Goal: Task Accomplishment & Management: Complete application form

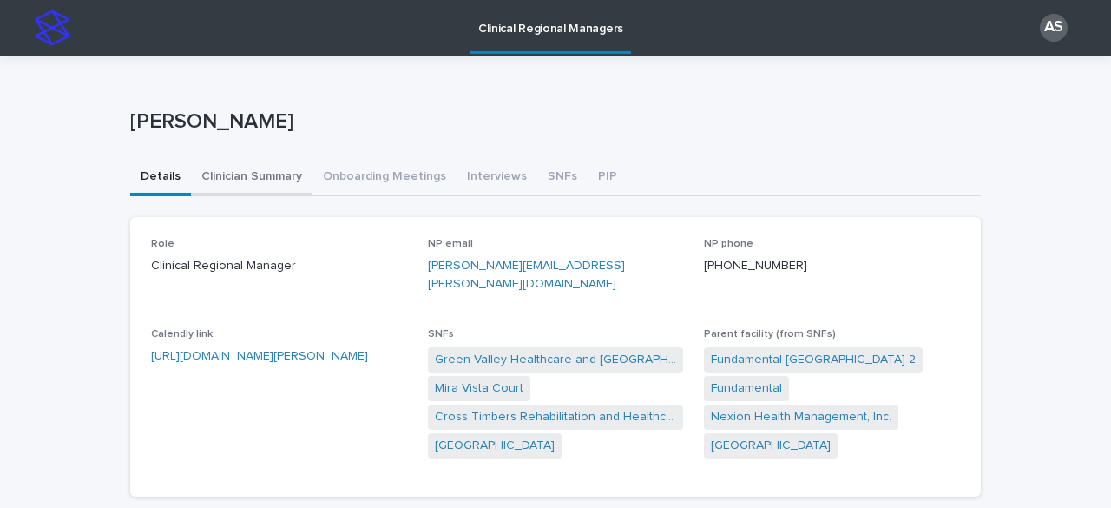
click at [248, 181] on button "Clinician Summary" at bounding box center [252, 178] width 122 height 36
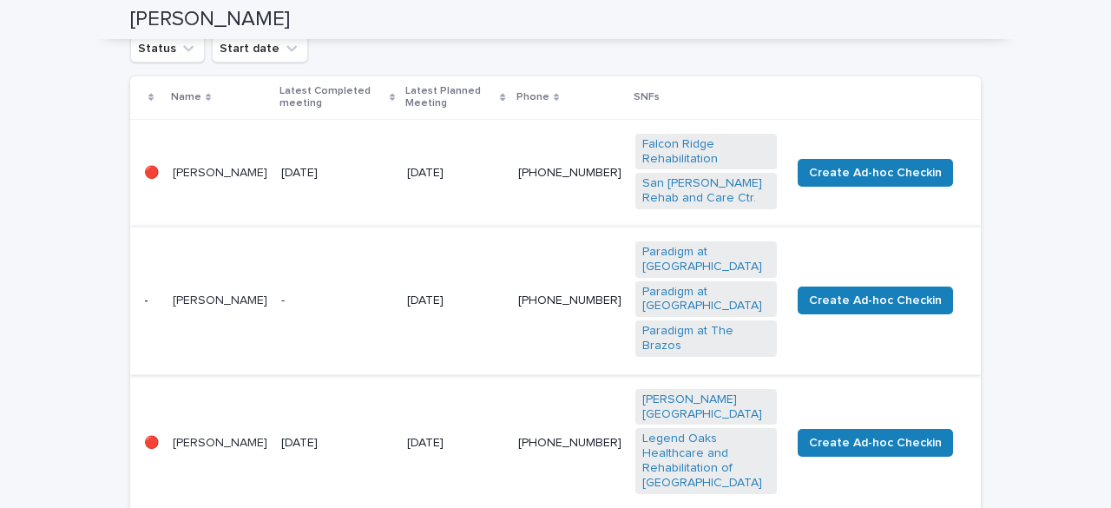
scroll to position [240, 0]
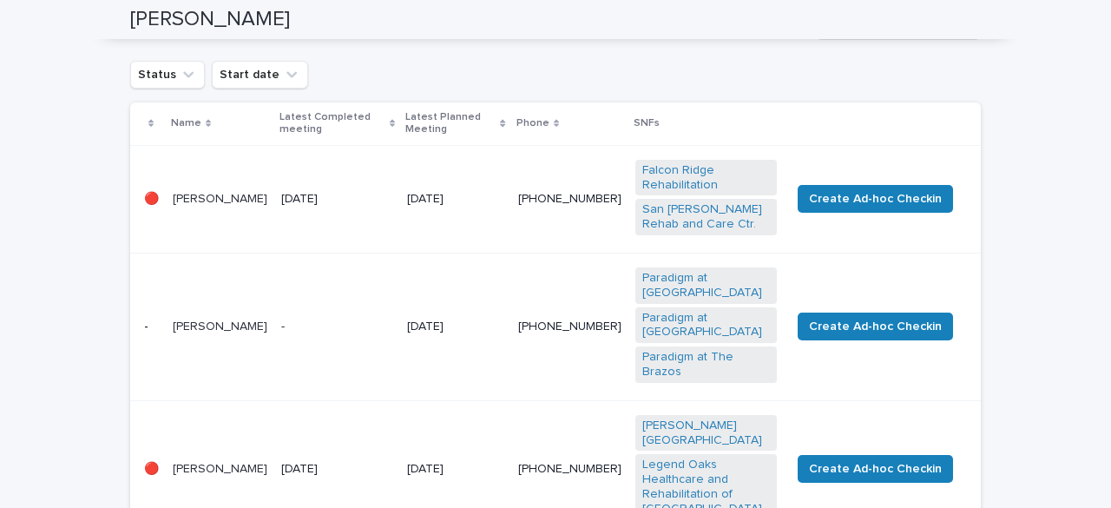
click at [273, 237] on td "[PERSON_NAME]" at bounding box center [220, 199] width 109 height 108
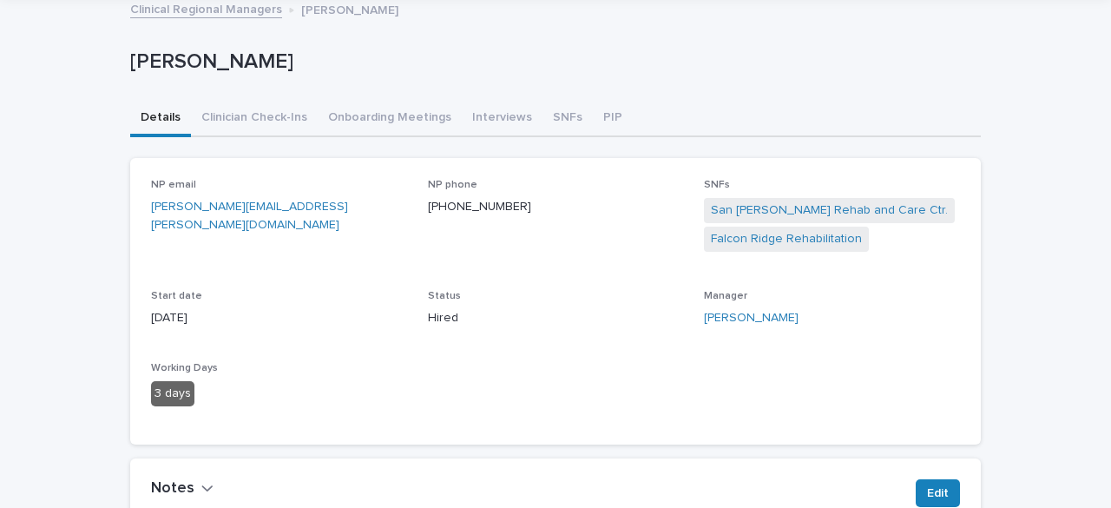
scroll to position [87, 0]
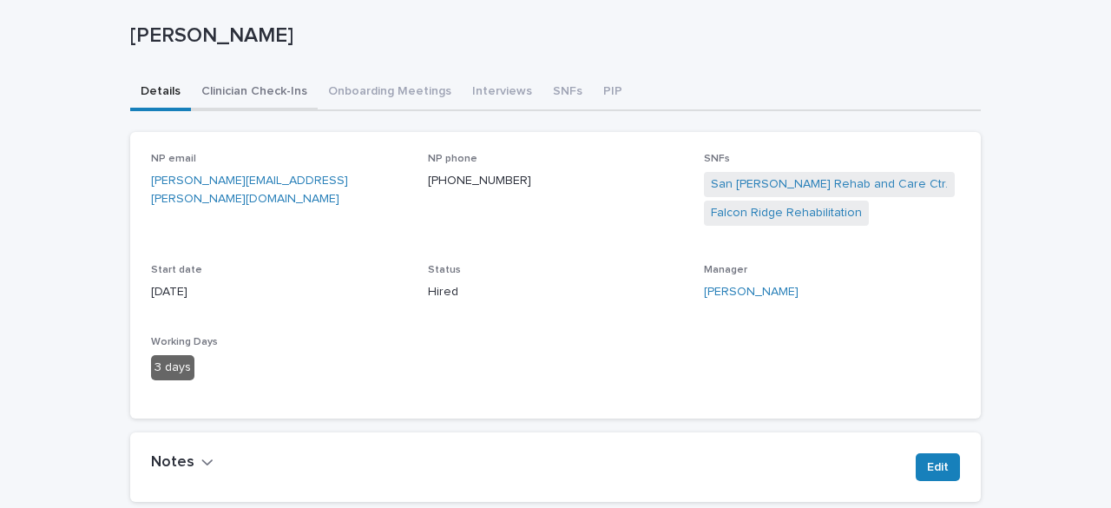
click at [264, 95] on button "Clinician Check-Ins" at bounding box center [254, 93] width 127 height 36
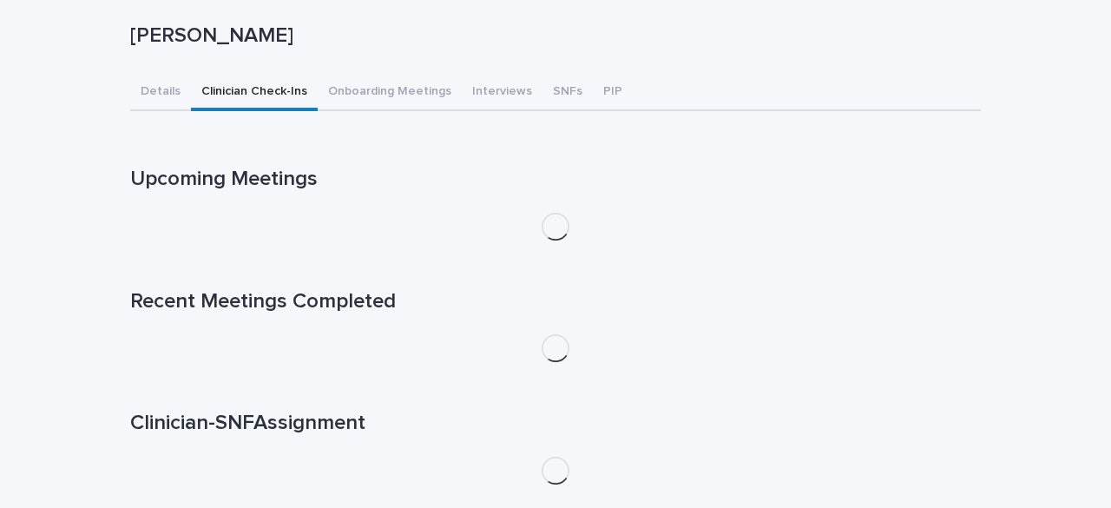
scroll to position [78, 0]
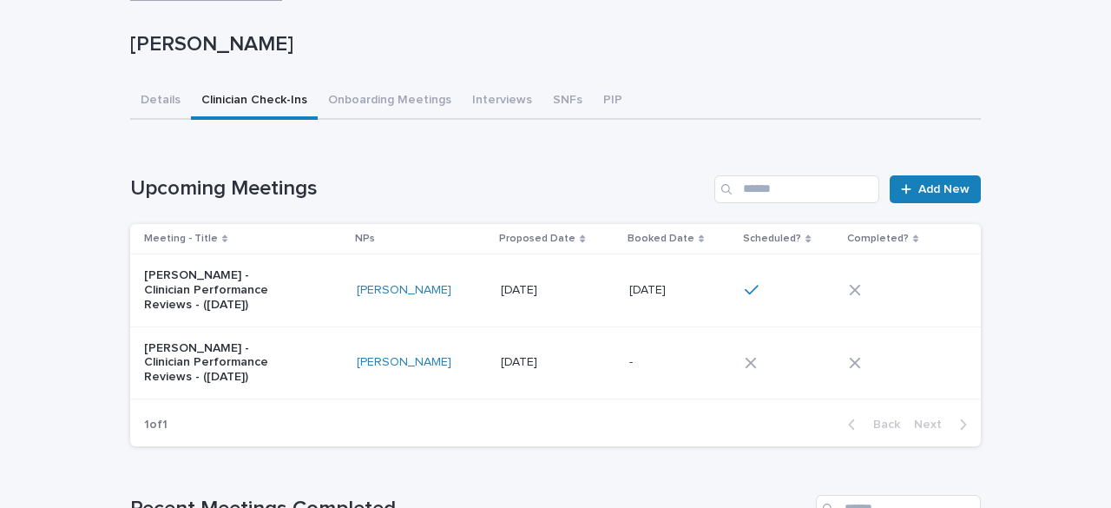
click at [496, 313] on td "[DATE] [DATE]" at bounding box center [558, 290] width 129 height 72
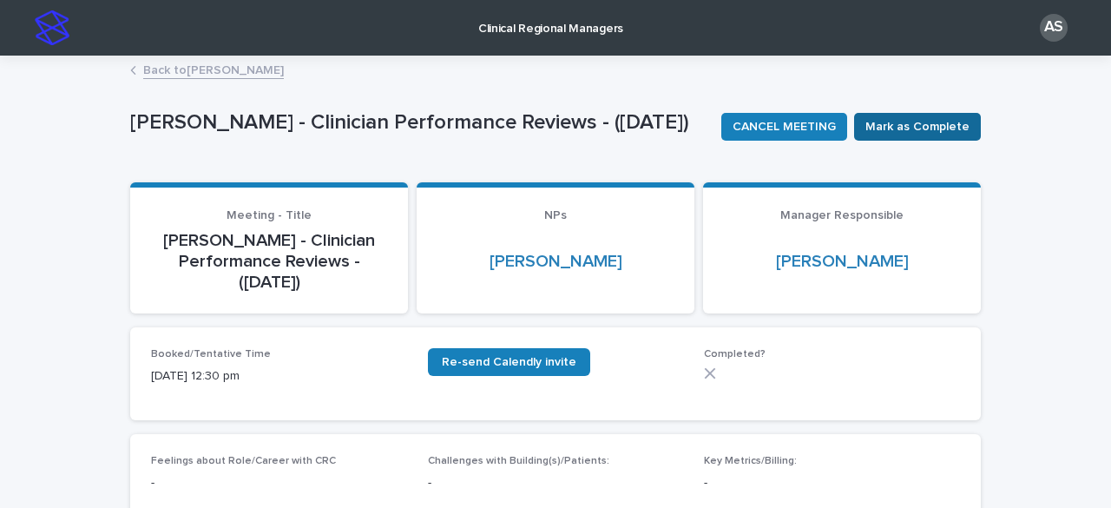
click at [902, 129] on span "Mark as Complete" at bounding box center [918, 126] width 104 height 17
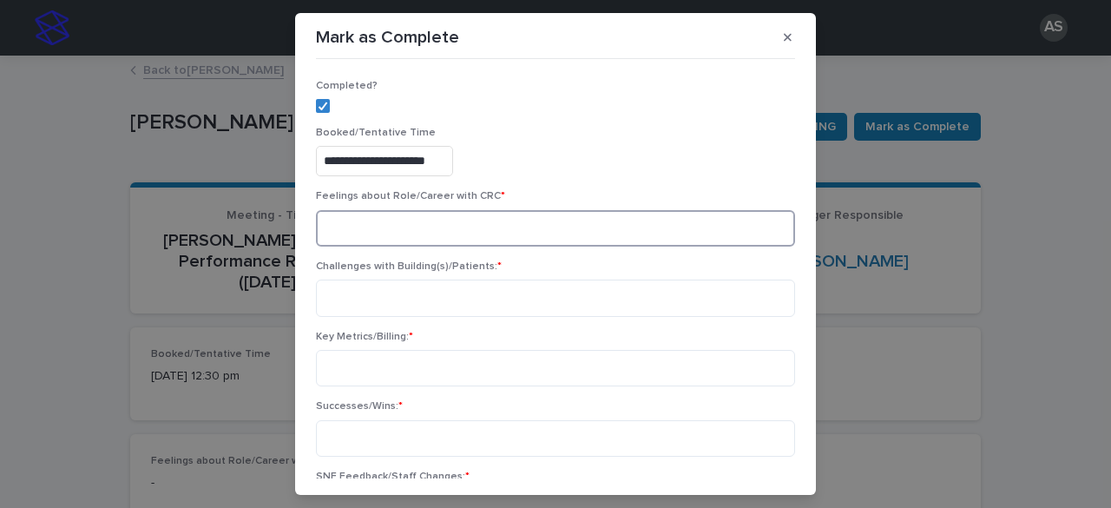
click at [379, 222] on textarea at bounding box center [555, 228] width 479 height 36
type textarea "*********"
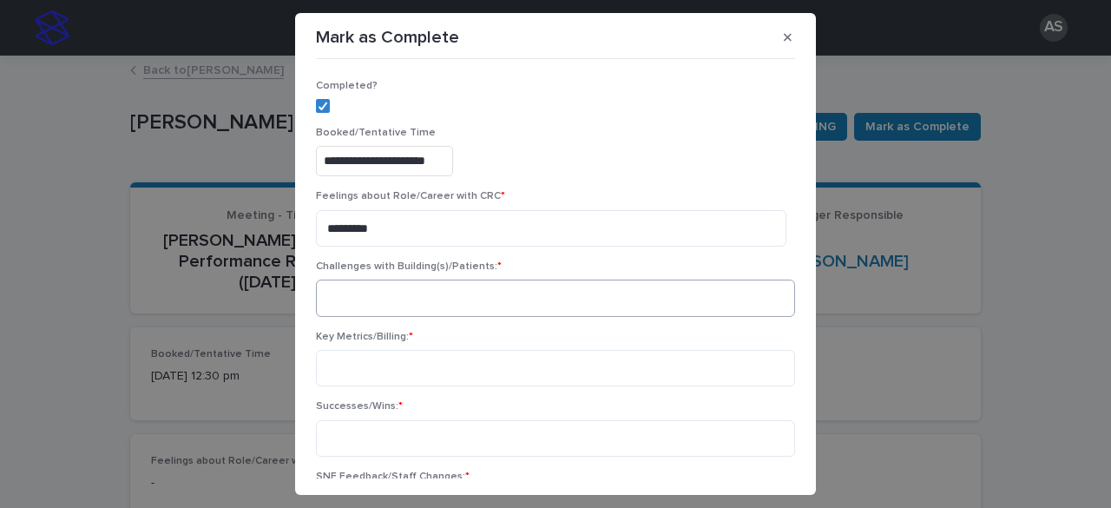
click at [571, 285] on div "Challenges with Building(s)/Patients: *" at bounding box center [555, 296] width 479 height 70
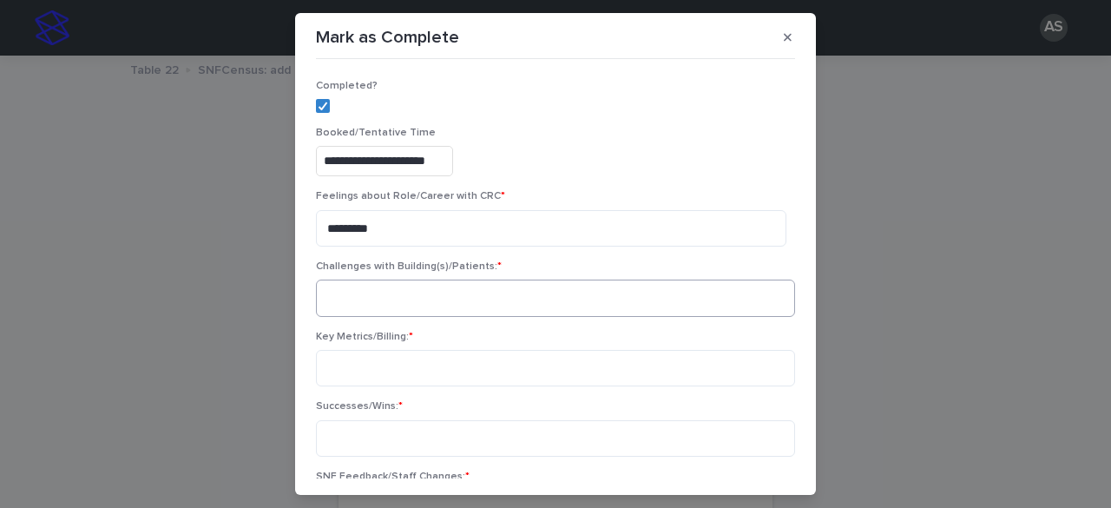
click at [552, 300] on textarea at bounding box center [555, 298] width 479 height 36
type textarea "****"
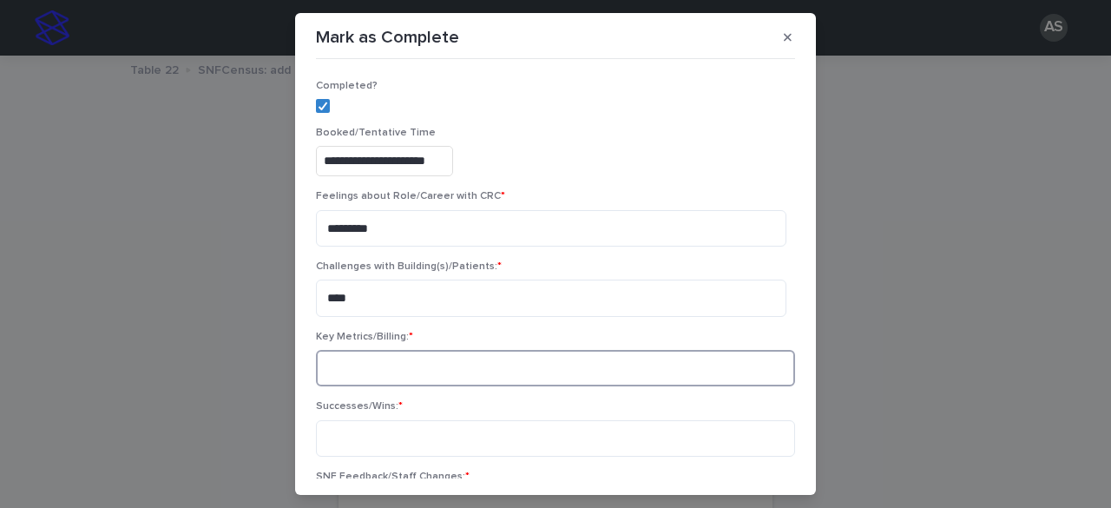
click at [521, 353] on textarea at bounding box center [555, 368] width 479 height 36
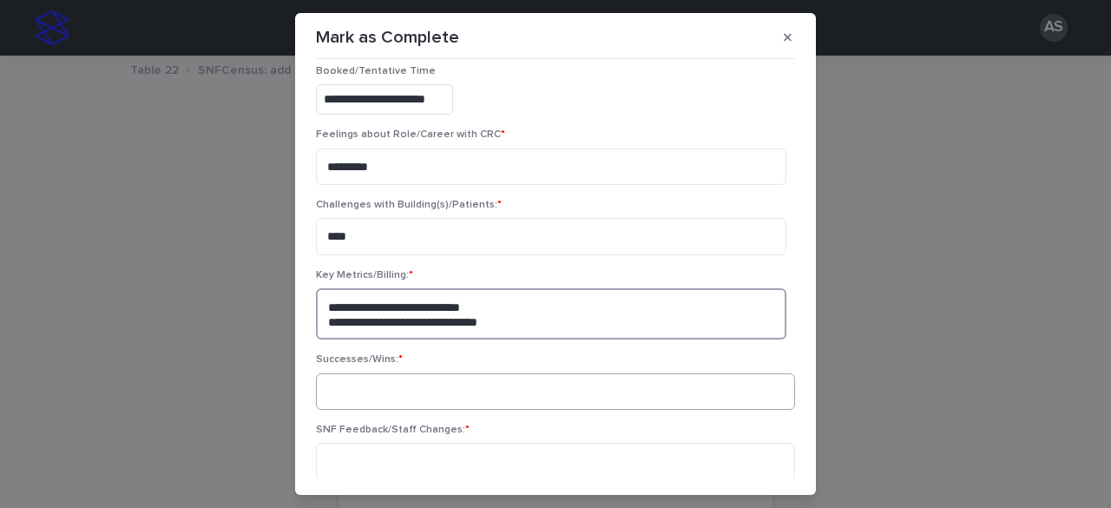
scroll to position [87, 0]
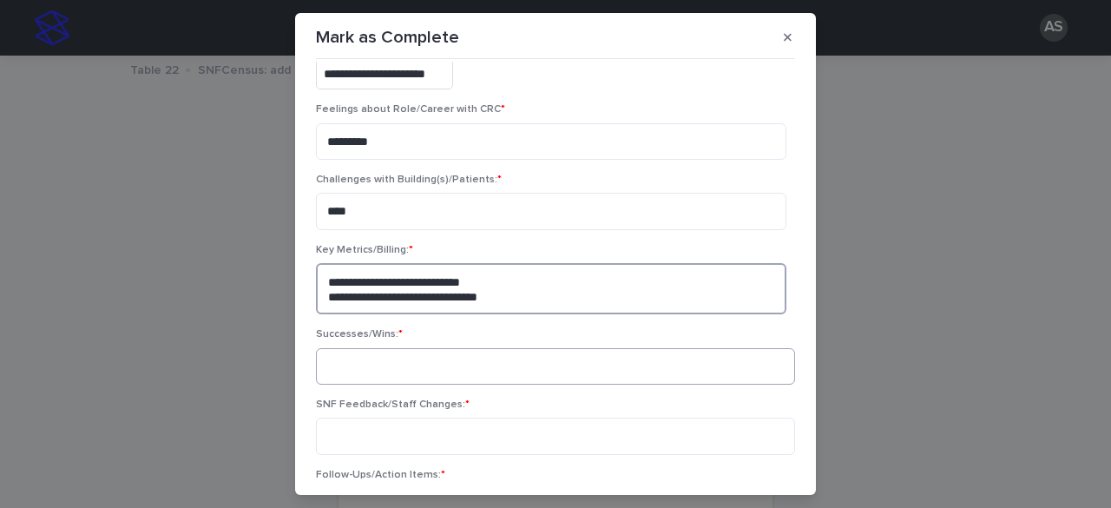
type textarea "**********"
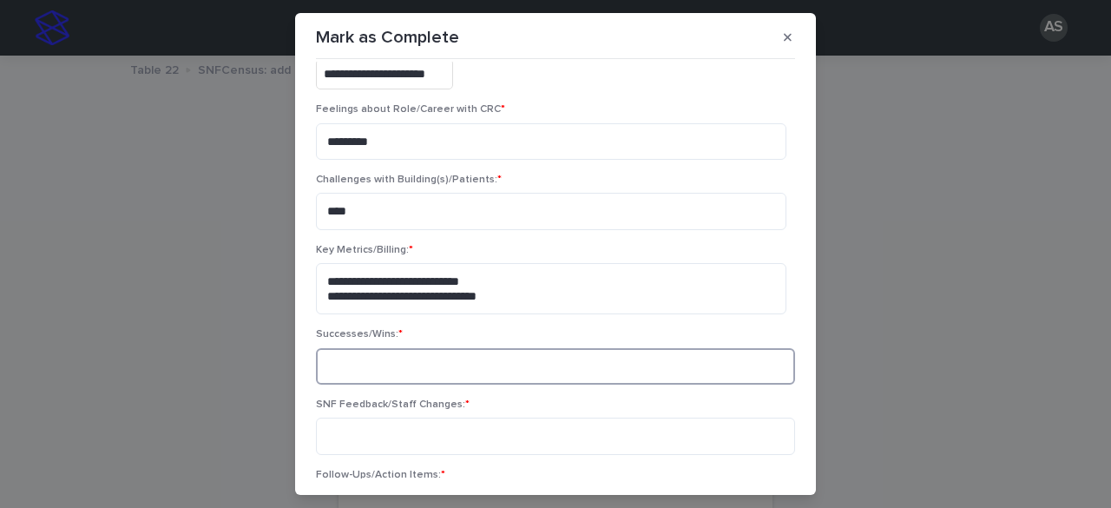
click at [439, 370] on textarea at bounding box center [555, 366] width 479 height 36
type textarea "*"
type textarea "***"
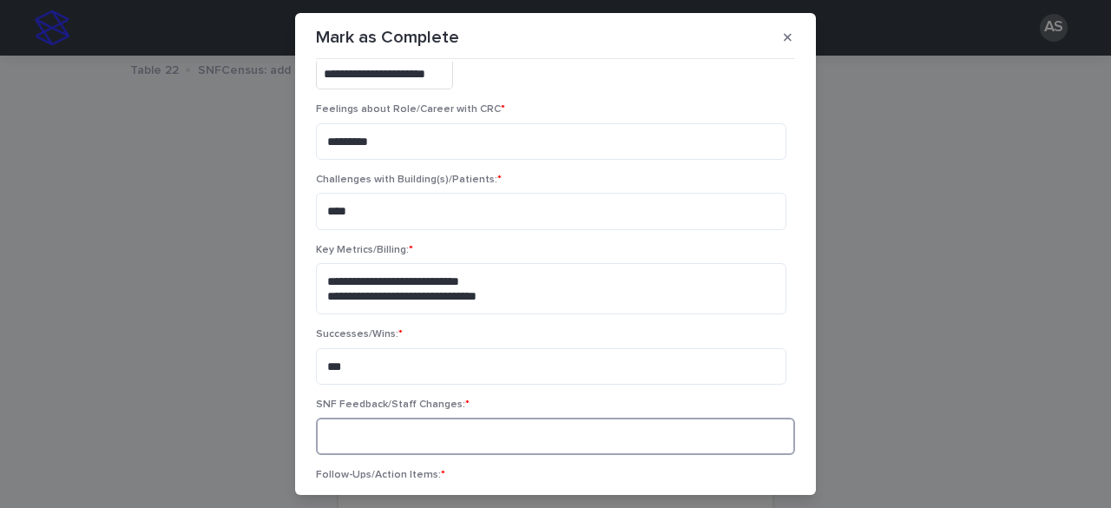
click at [425, 435] on textarea at bounding box center [555, 436] width 479 height 36
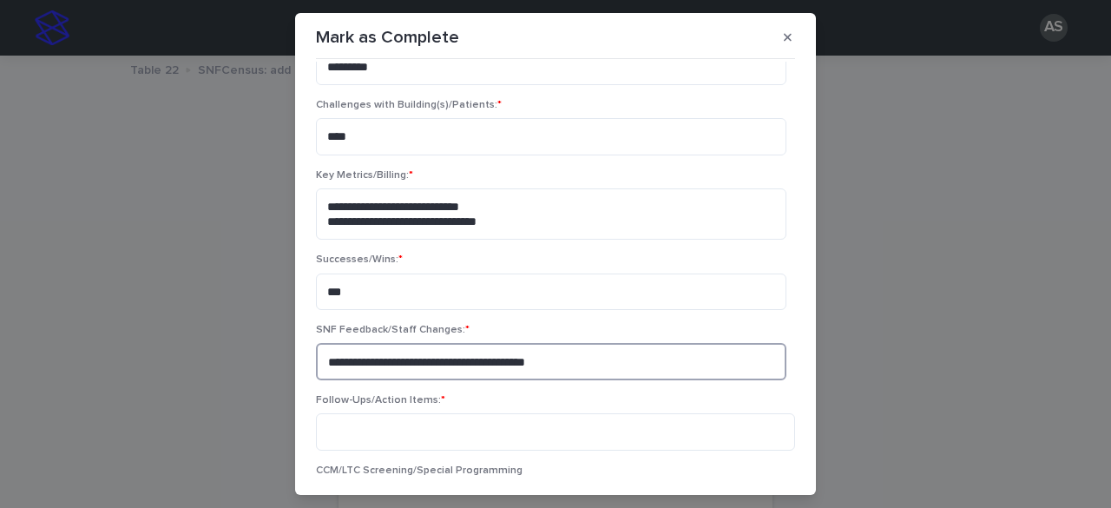
scroll to position [261, 0]
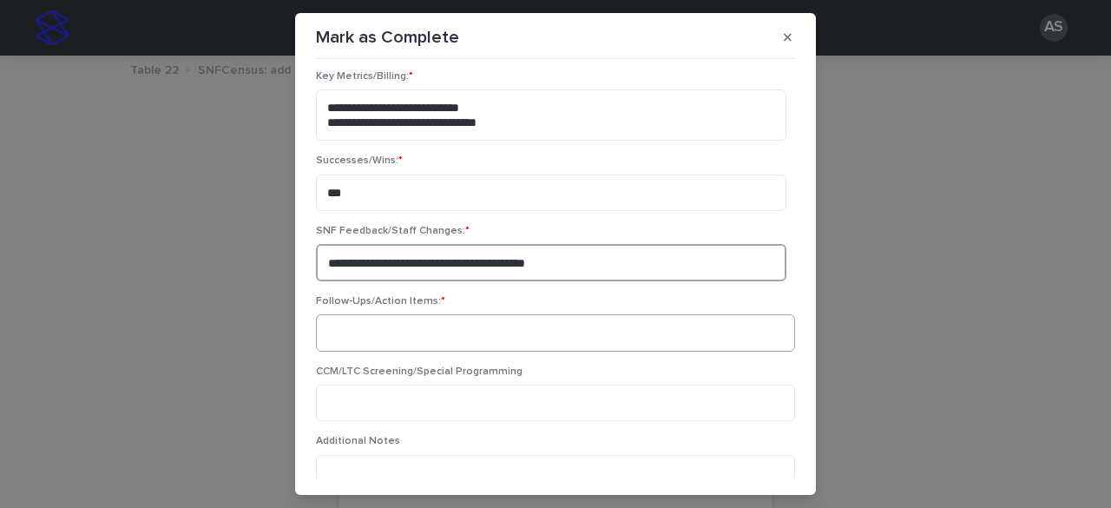
type textarea "**********"
click at [455, 321] on textarea at bounding box center [555, 332] width 479 height 36
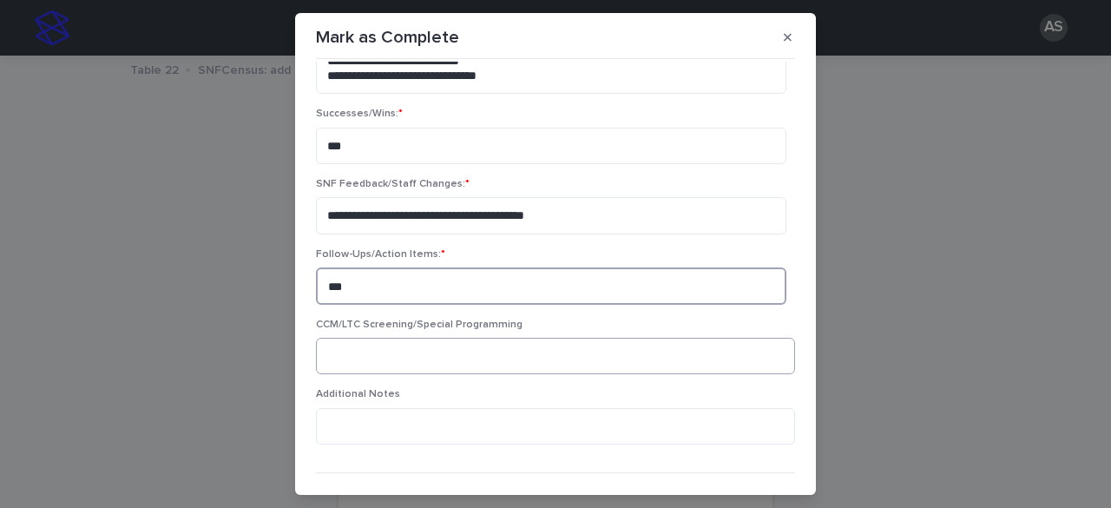
scroll to position [342, 0]
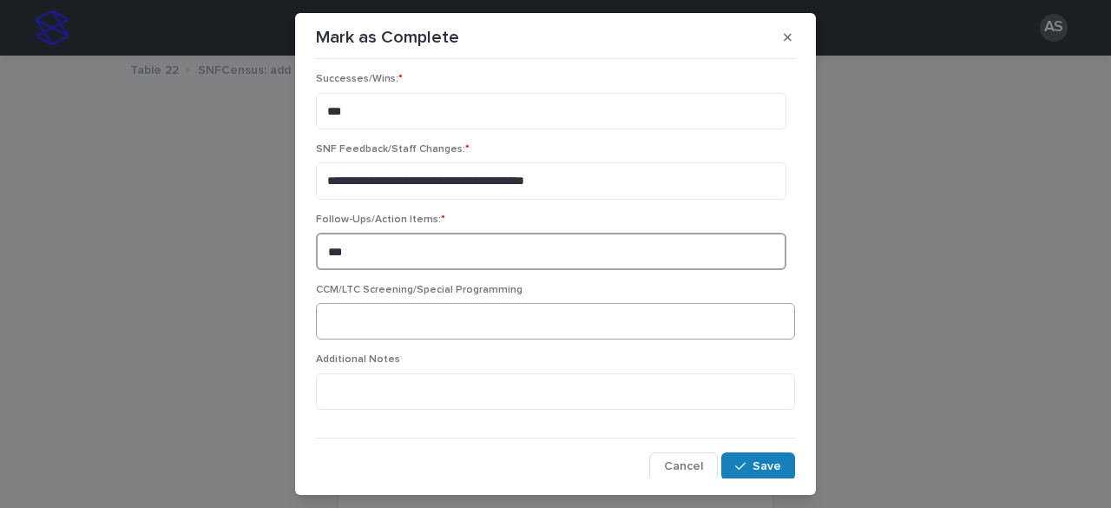
type textarea "***"
click at [390, 322] on textarea at bounding box center [555, 321] width 479 height 36
type textarea "*"
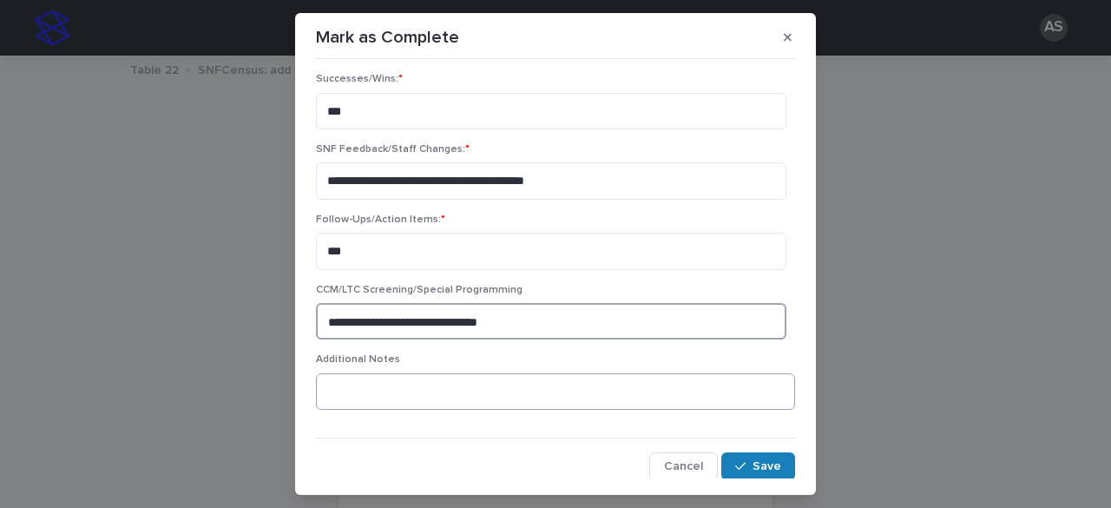
type textarea "**********"
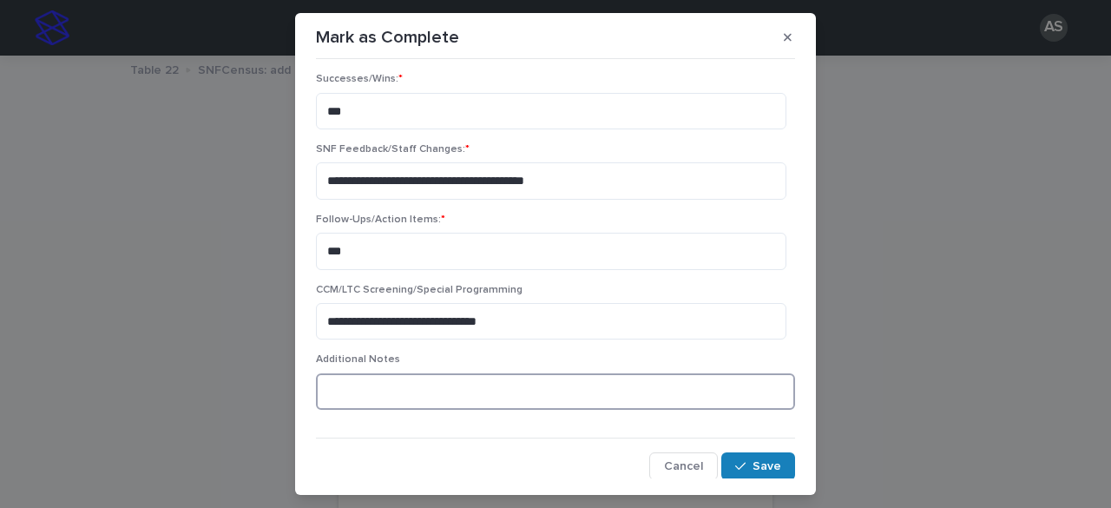
click at [446, 386] on textarea at bounding box center [555, 391] width 479 height 36
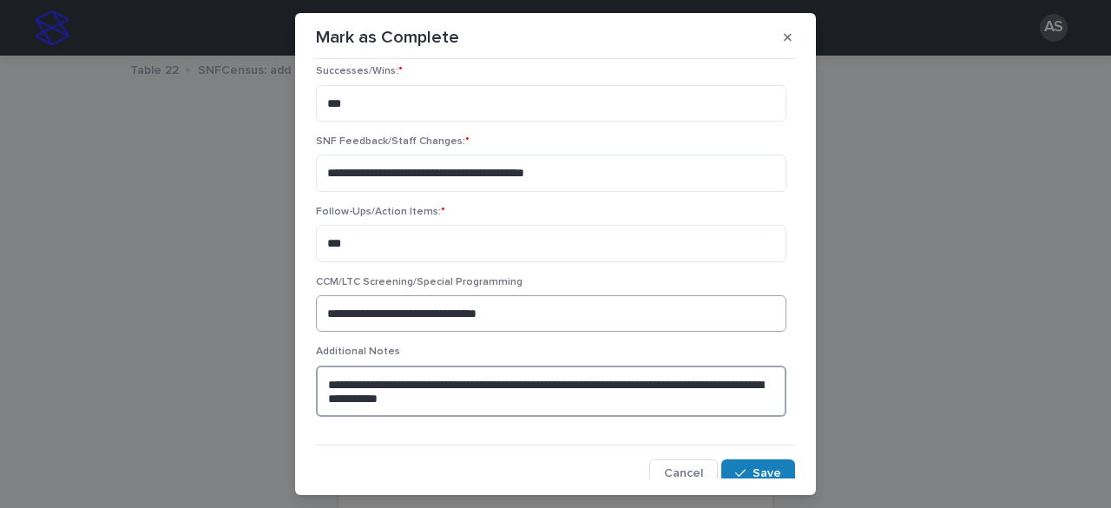
scroll to position [357, 0]
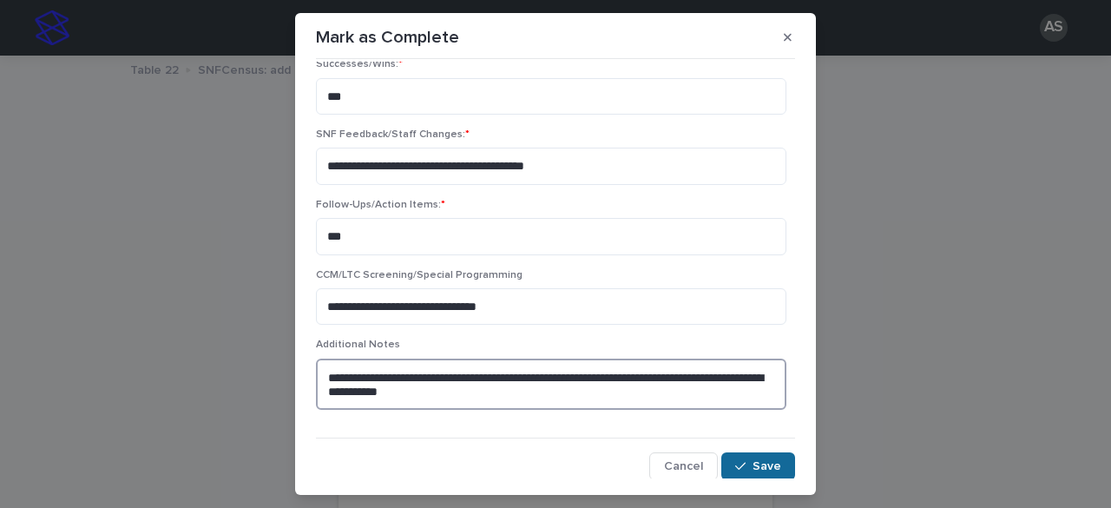
type textarea "**********"
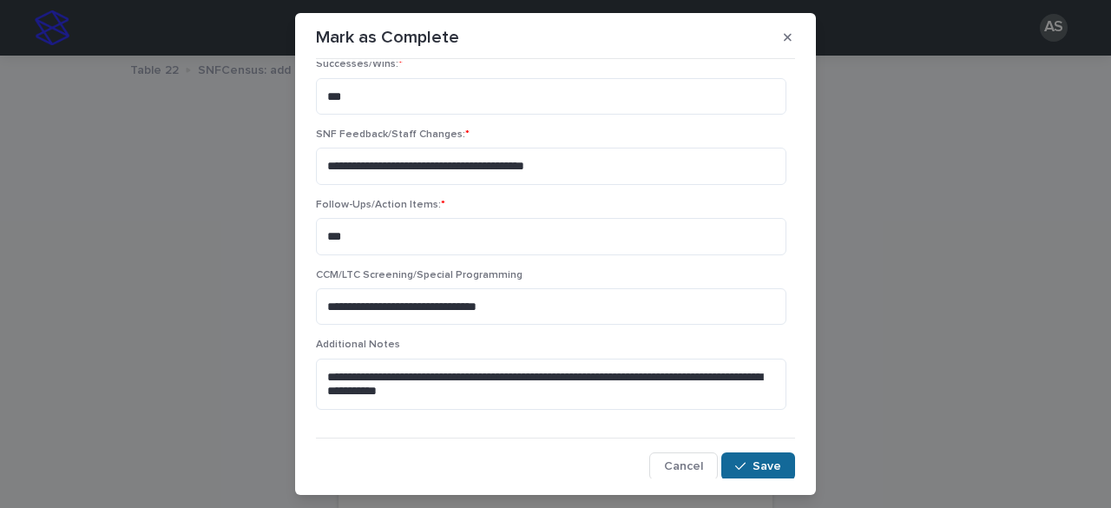
click at [753, 463] on span "Save" at bounding box center [767, 466] width 29 height 12
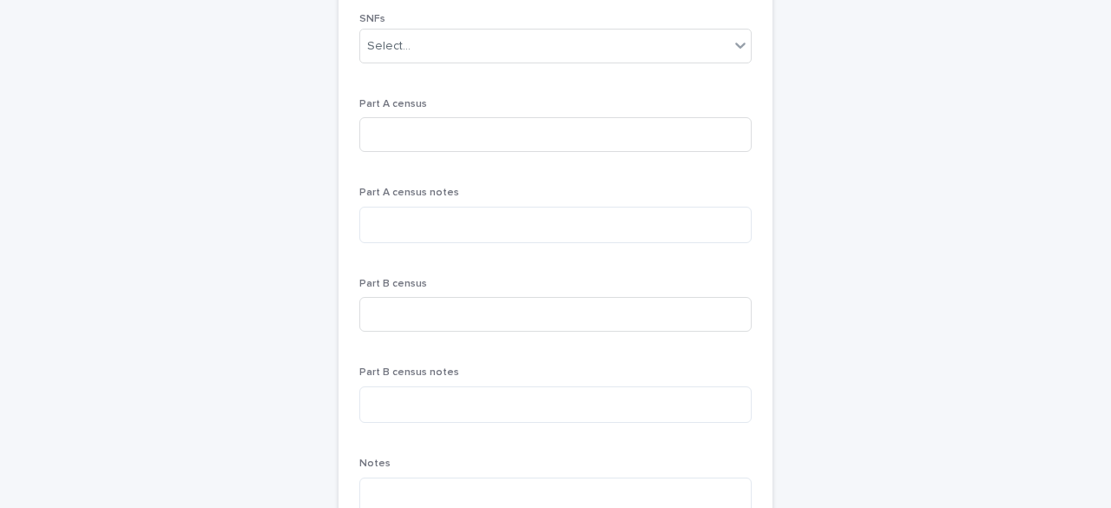
scroll to position [0, 0]
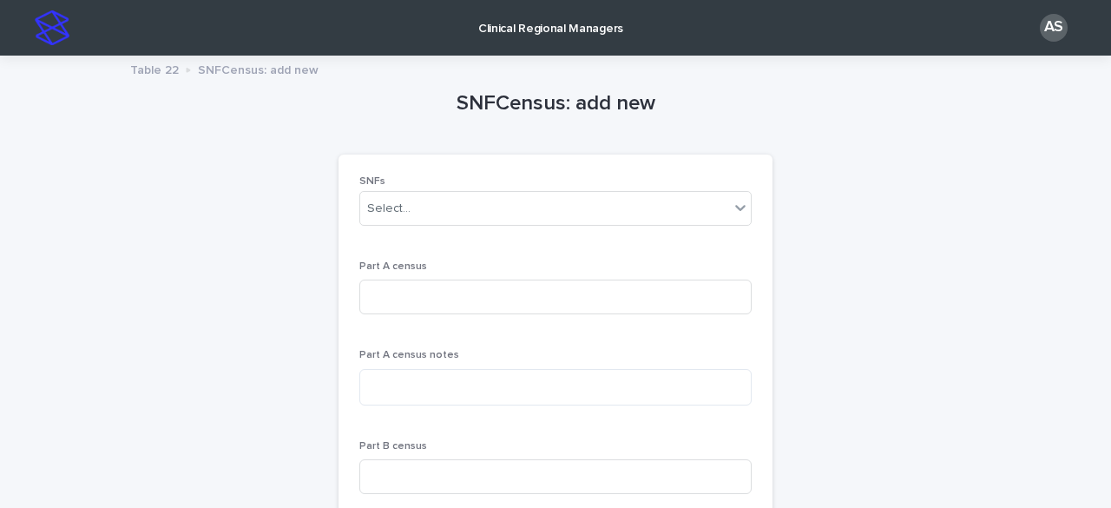
click at [56, 42] on img at bounding box center [52, 27] width 35 height 35
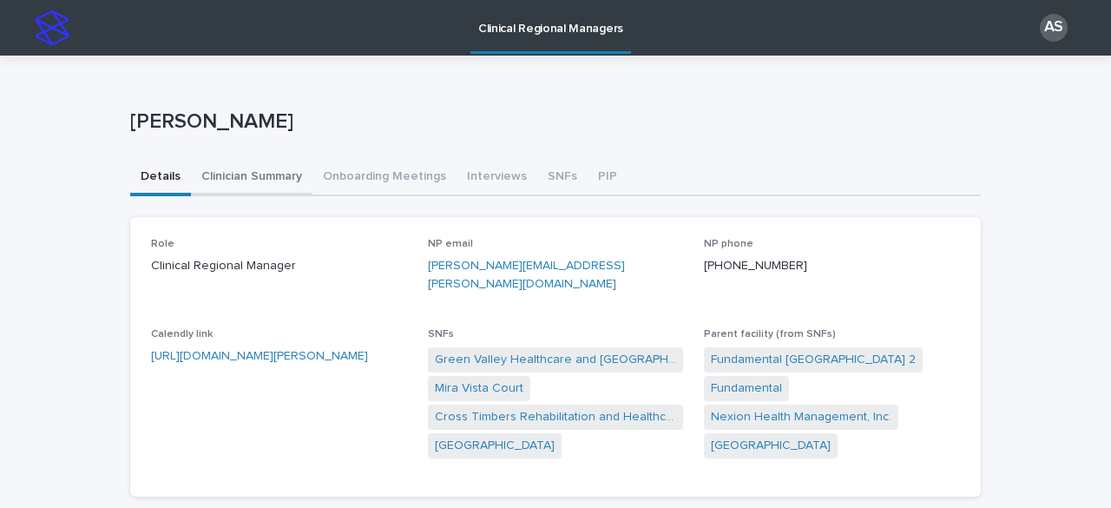
click at [268, 175] on button "Clinician Summary" at bounding box center [252, 178] width 122 height 36
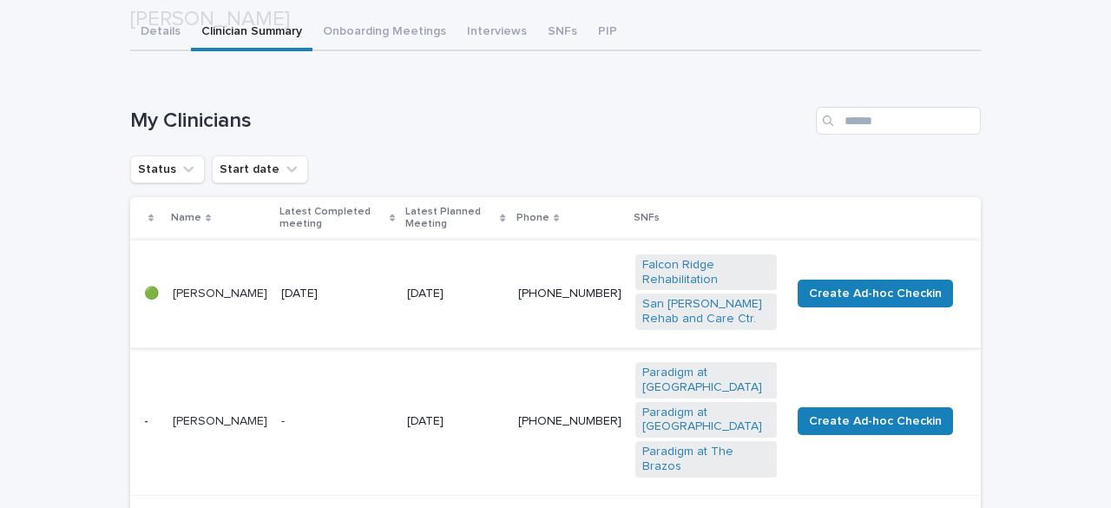
scroll to position [323, 0]
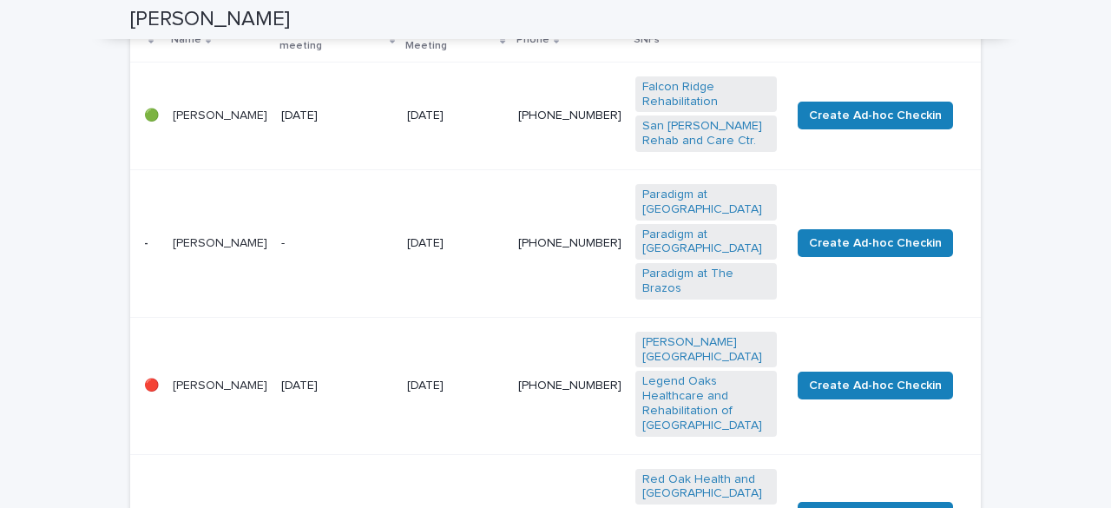
drag, startPoint x: 441, startPoint y: 289, endPoint x: 36, endPoint y: 231, distance: 408.8
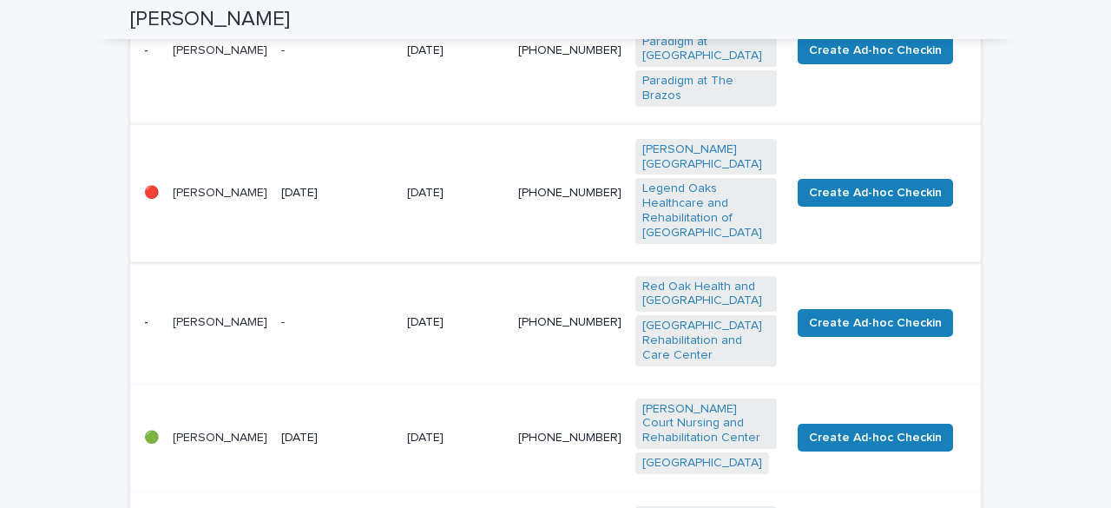
scroll to position [608, 0]
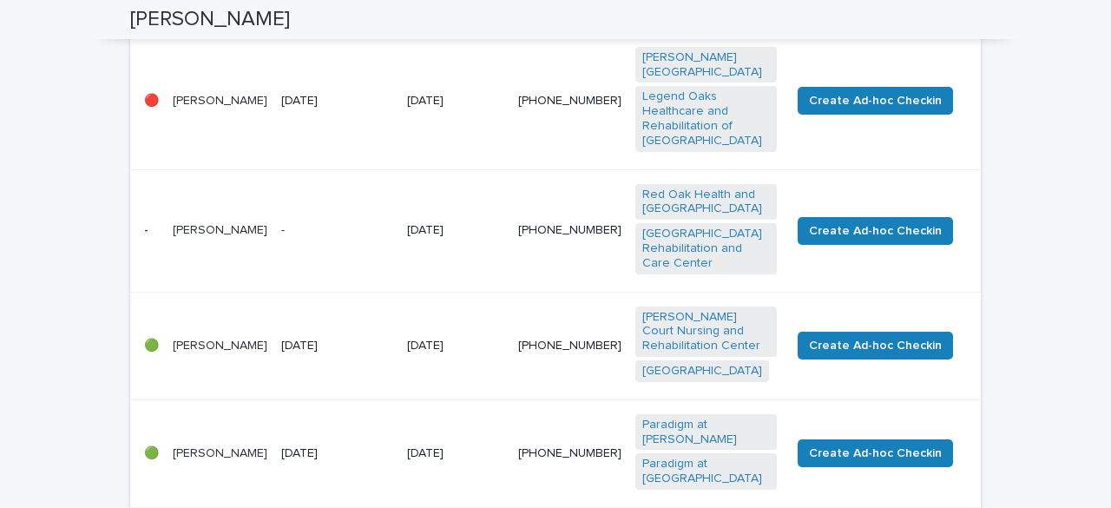
click at [326, 237] on td "-" at bounding box center [337, 230] width 126 height 122
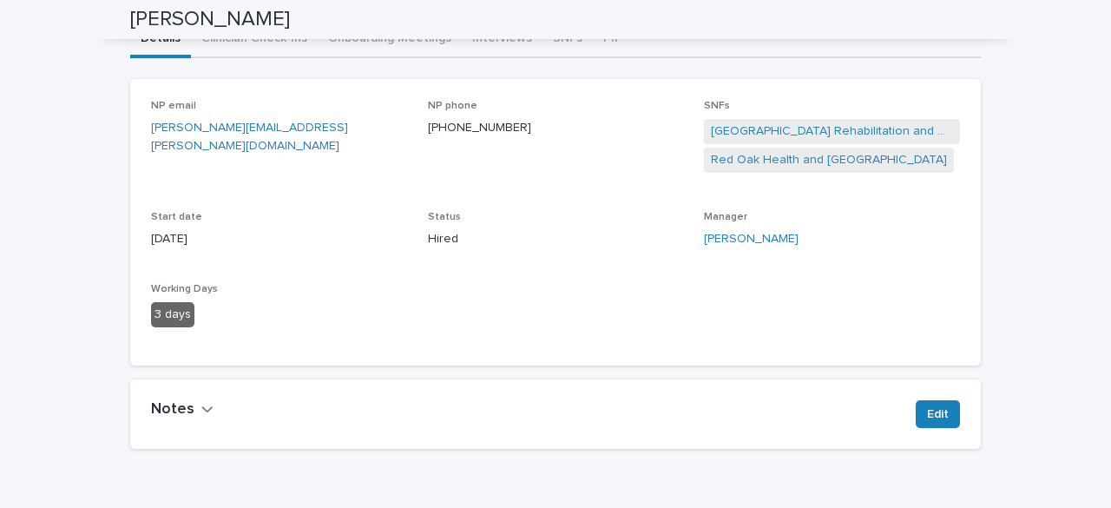
scroll to position [56, 0]
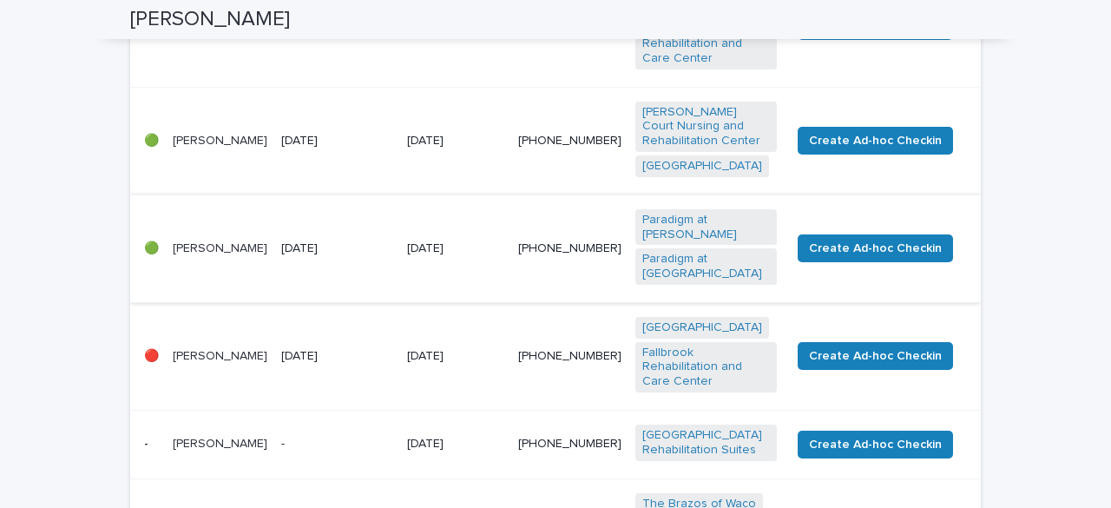
scroll to position [868, 0]
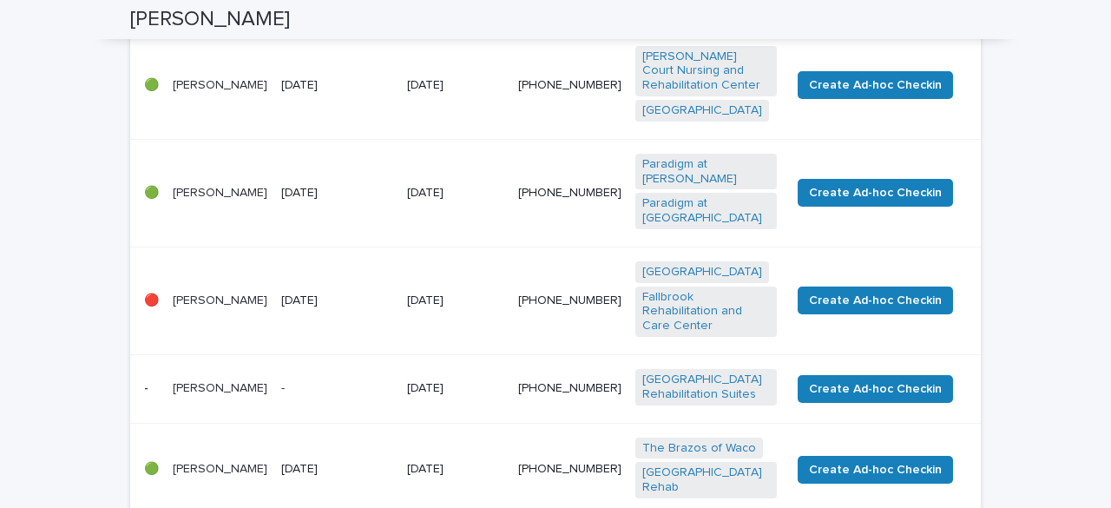
click at [247, 381] on p "[PERSON_NAME]" at bounding box center [220, 388] width 95 height 15
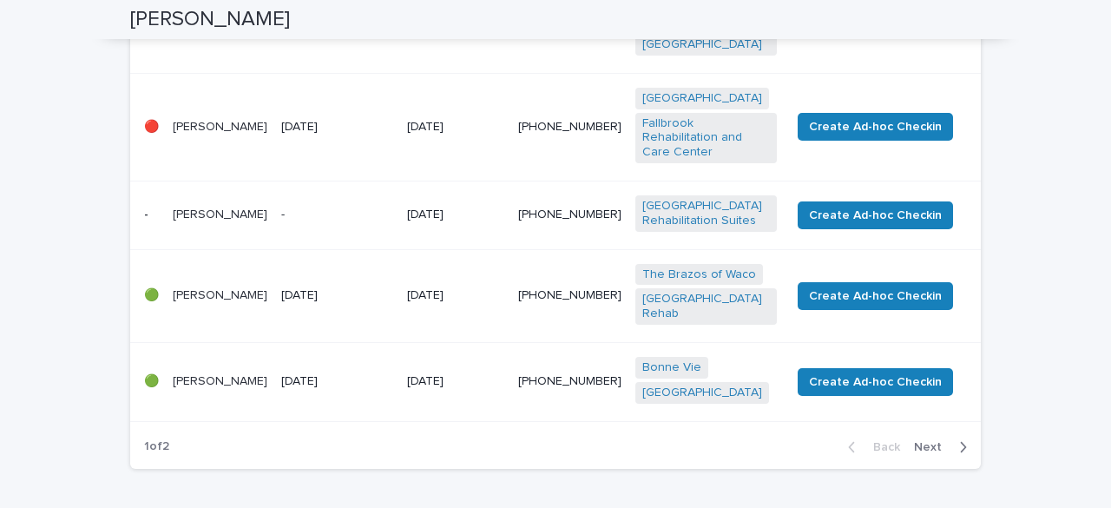
click at [916, 441] on span "Next" at bounding box center [933, 447] width 38 height 12
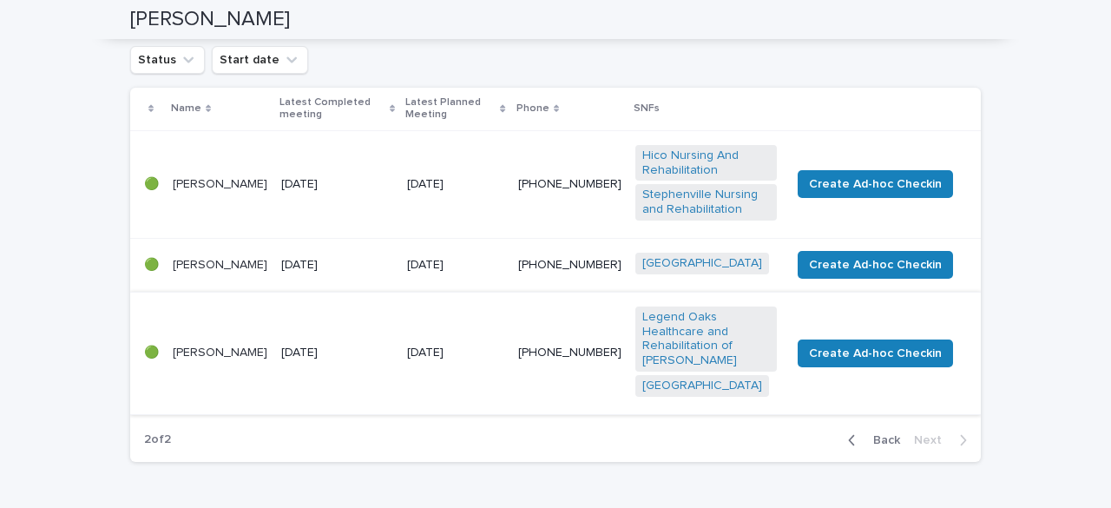
scroll to position [221, 0]
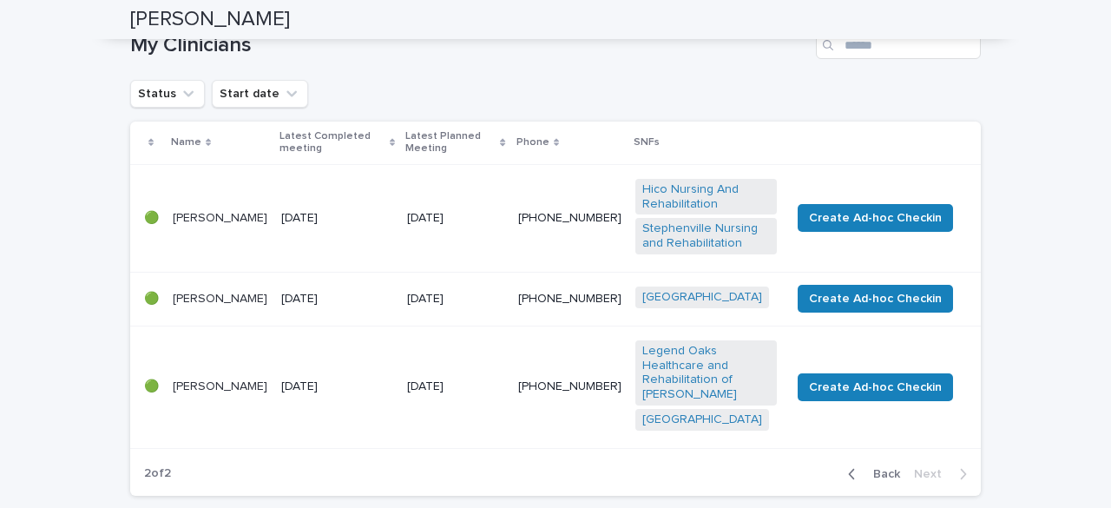
click at [198, 307] on p "[PERSON_NAME]" at bounding box center [220, 299] width 95 height 15
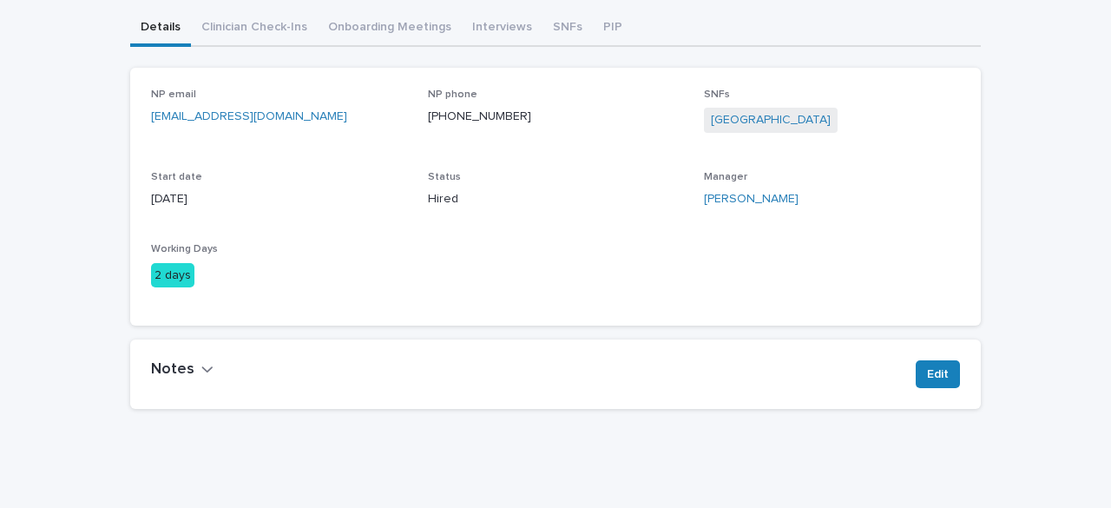
scroll to position [201, 0]
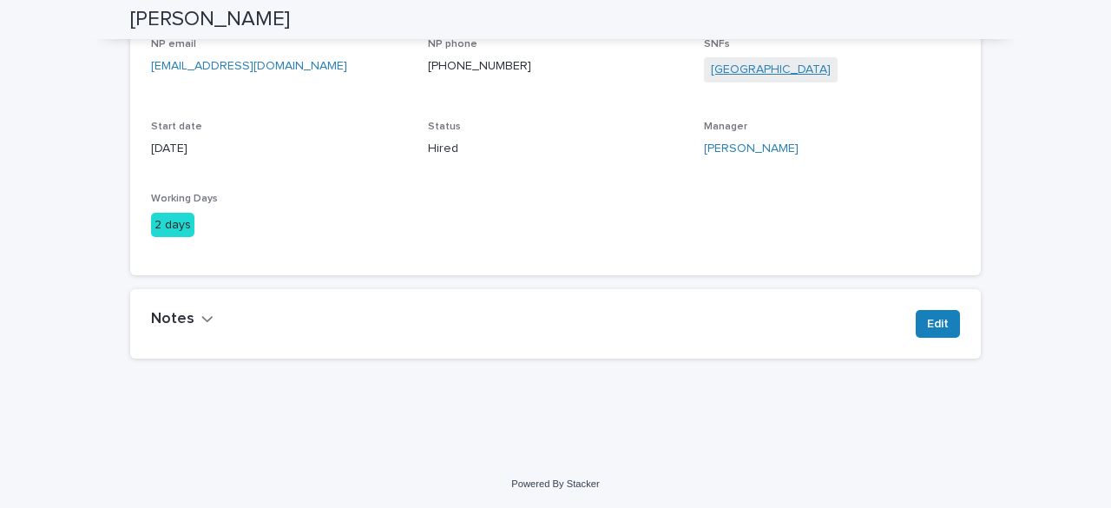
click at [768, 69] on link "[GEOGRAPHIC_DATA]" at bounding box center [771, 70] width 120 height 18
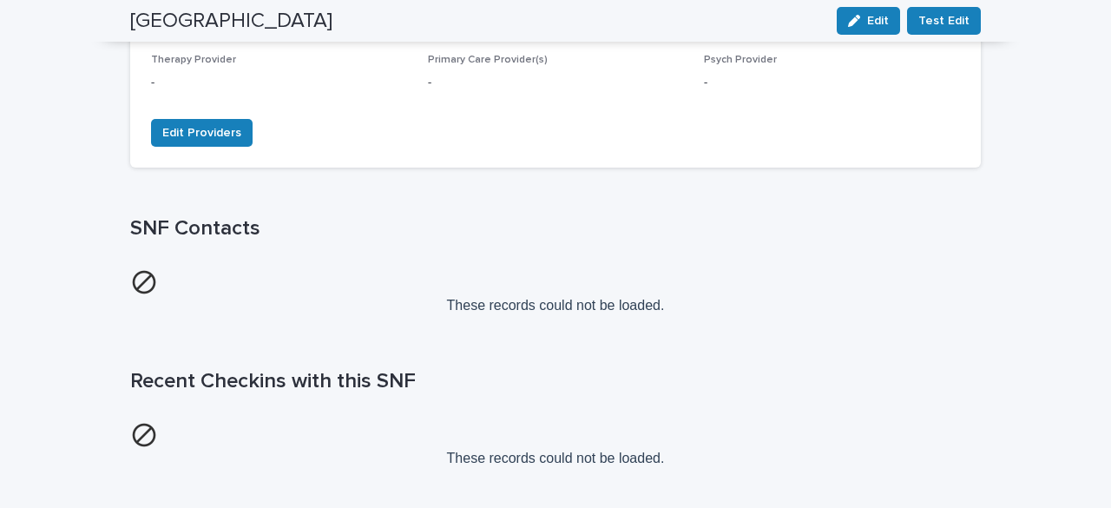
scroll to position [452, 0]
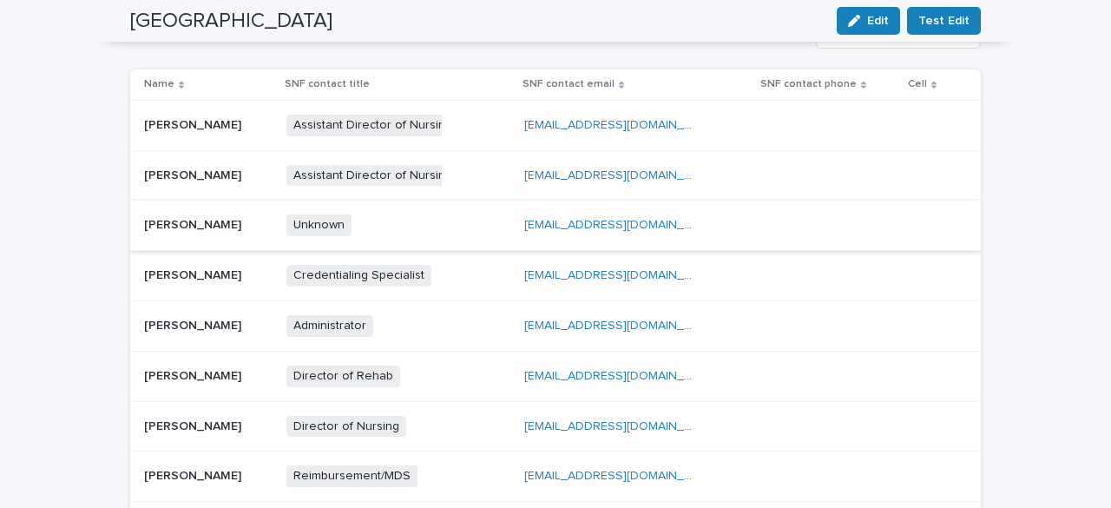
scroll to position [727, 0]
